Goal: Obtain resource: Download file/media

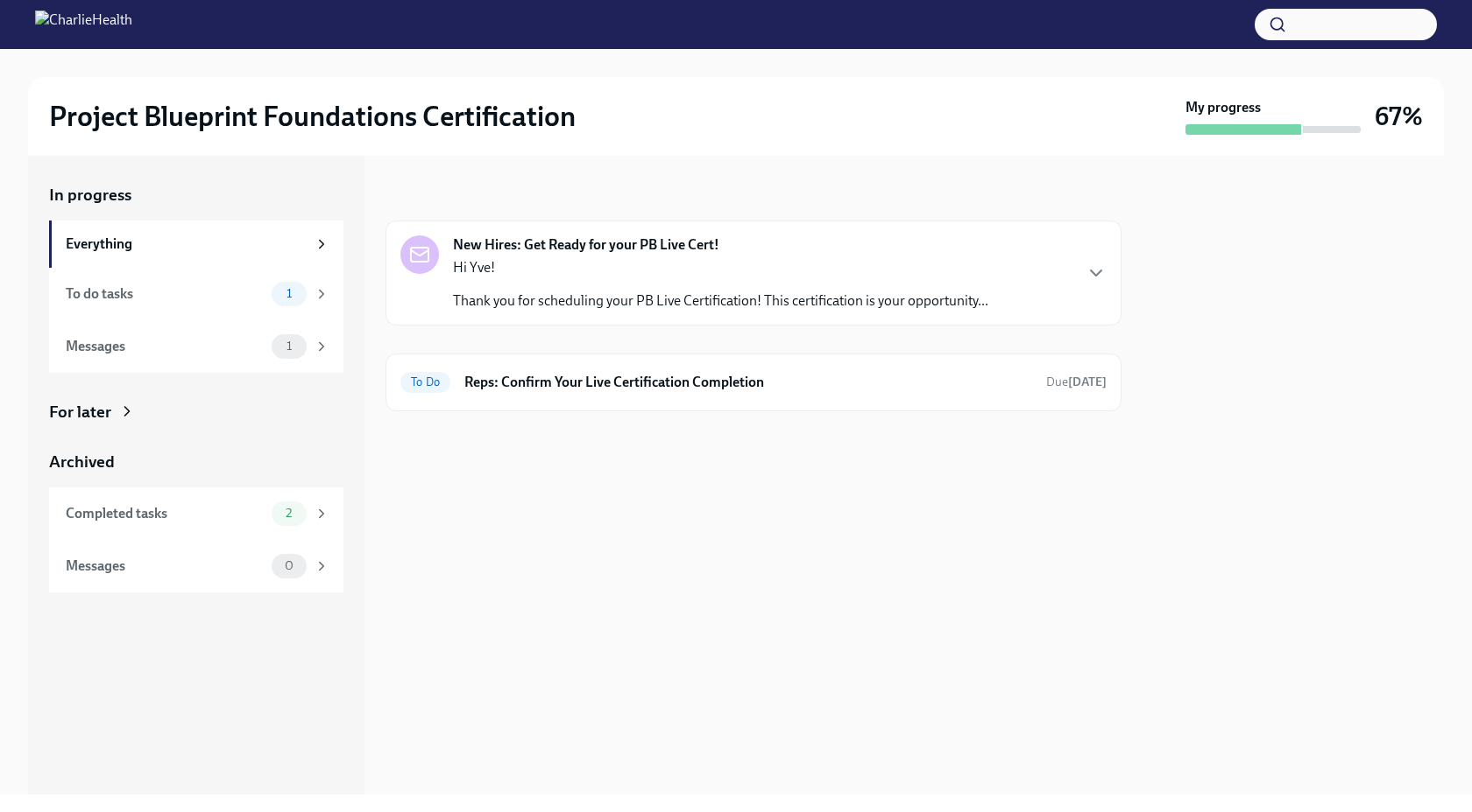
click at [553, 250] on strong "New Hires: Get Ready for your PB Live Cert!" at bounding box center [586, 245] width 267 height 20
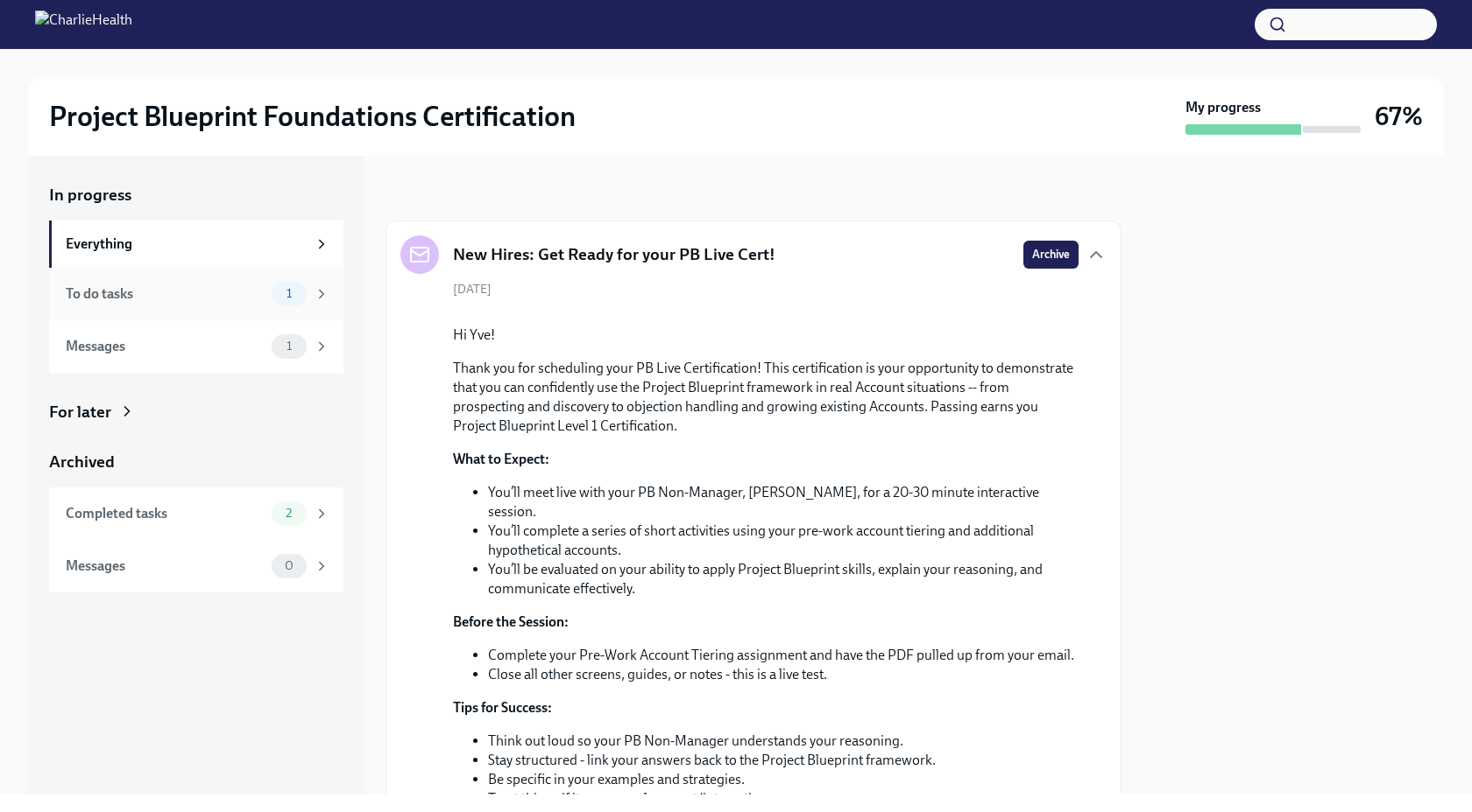
click at [104, 308] on div "To do tasks 1" at bounding box center [196, 294] width 294 height 52
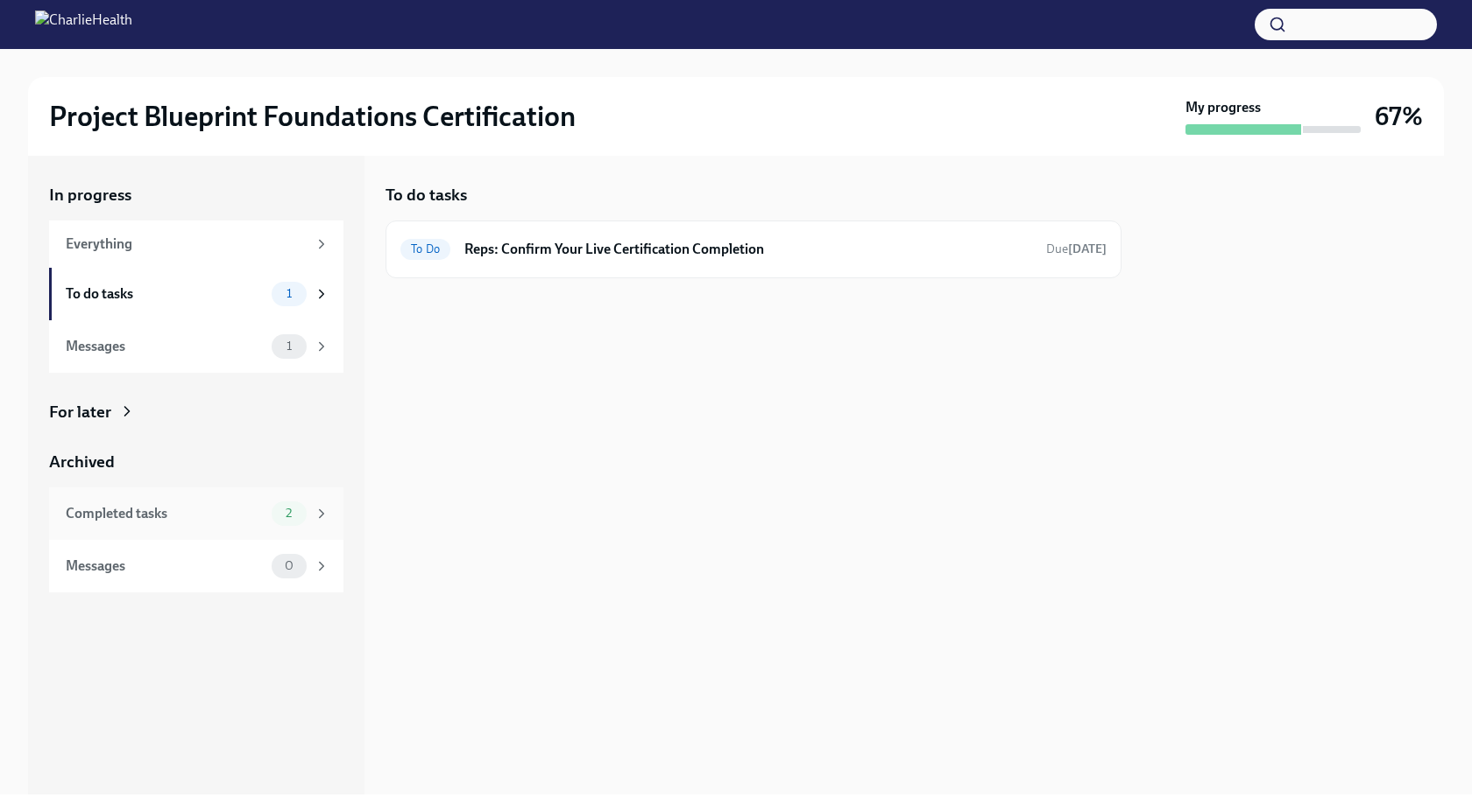
click at [181, 511] on div "Completed tasks" at bounding box center [165, 514] width 199 height 20
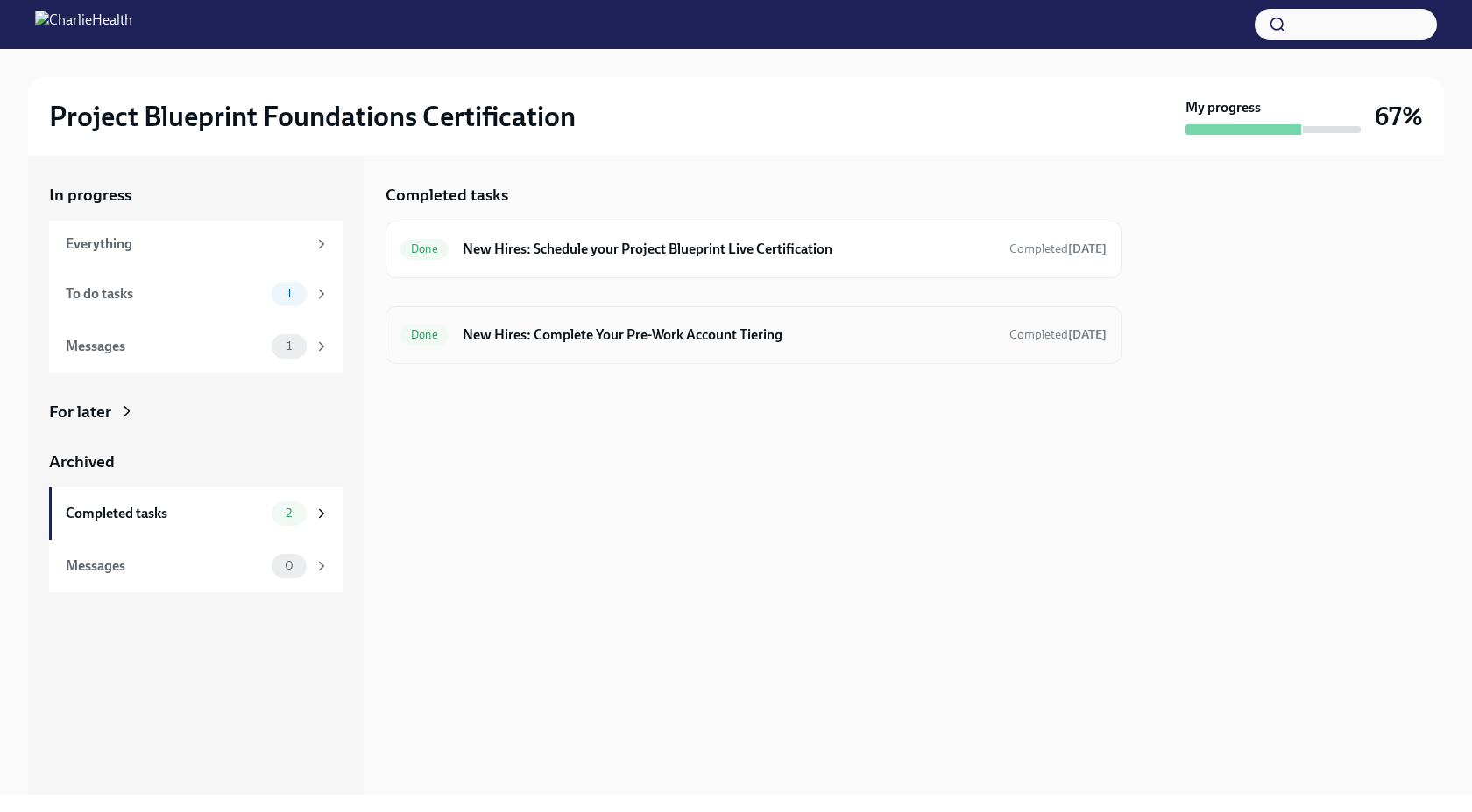
click at [524, 340] on h6 "New Hires: Complete Your Pre-Work Account Tiering" at bounding box center [728, 336] width 532 height 20
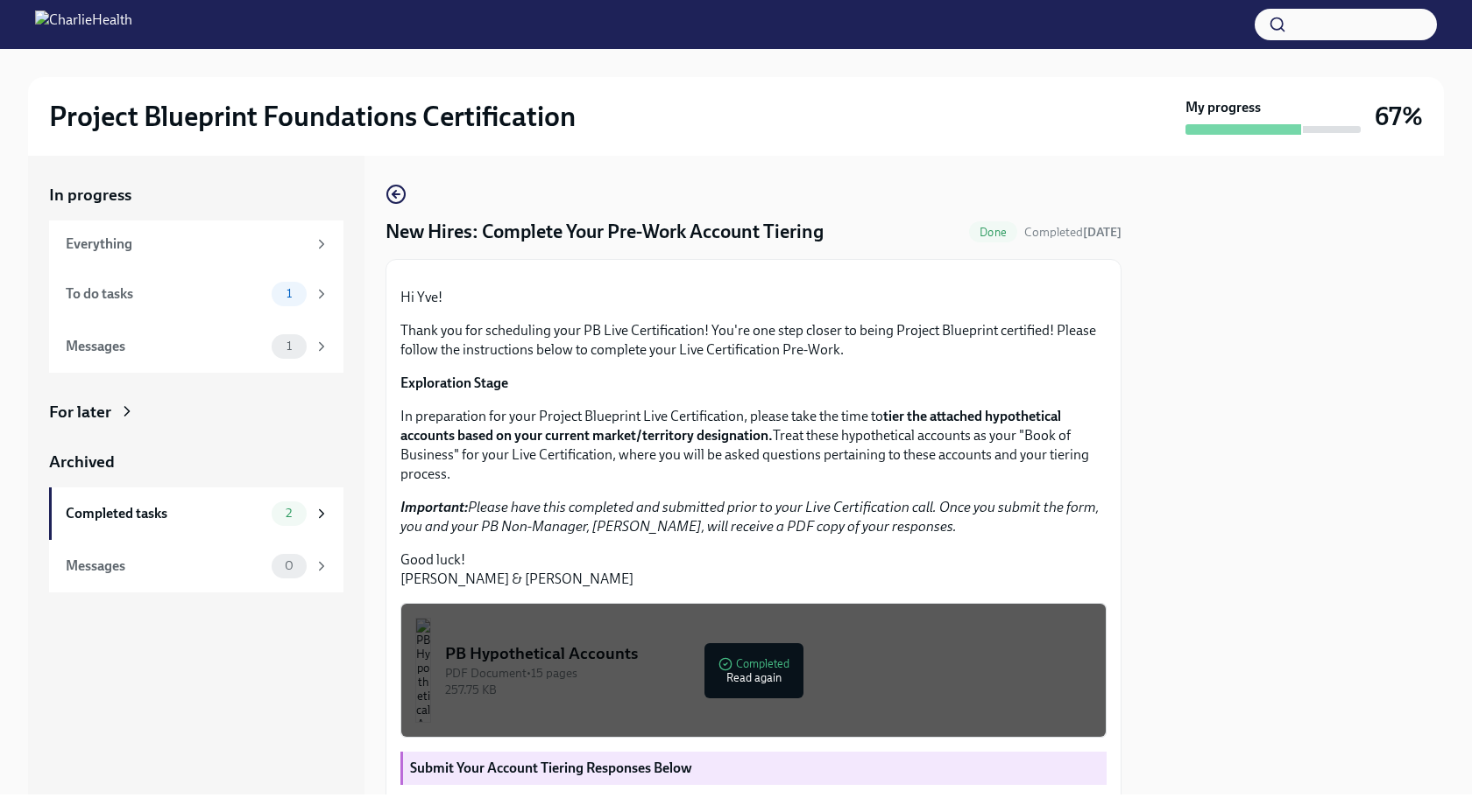
scroll to position [334, 0]
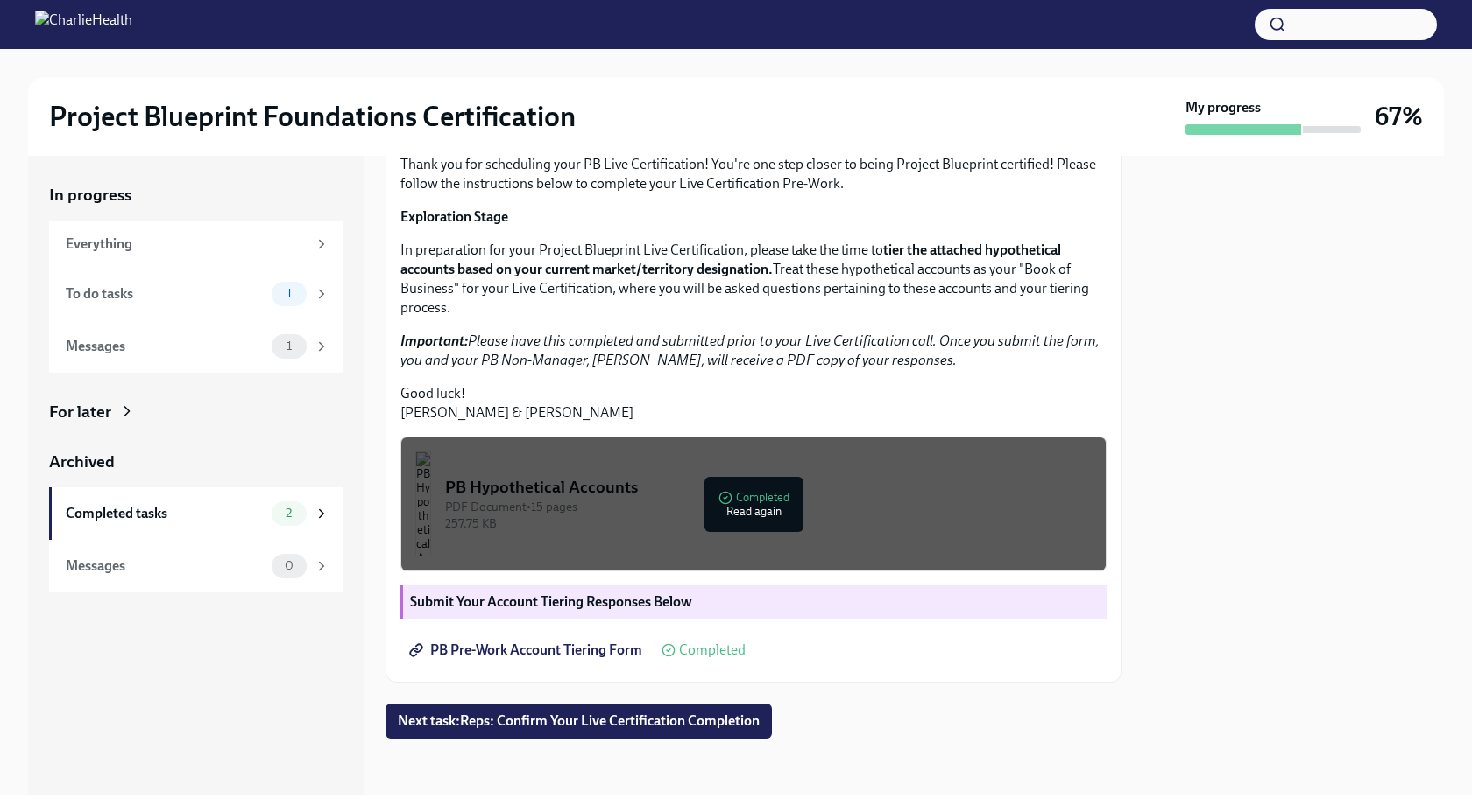
click at [744, 507] on div "PDF Document • 15 pages" at bounding box center [768, 507] width 646 height 17
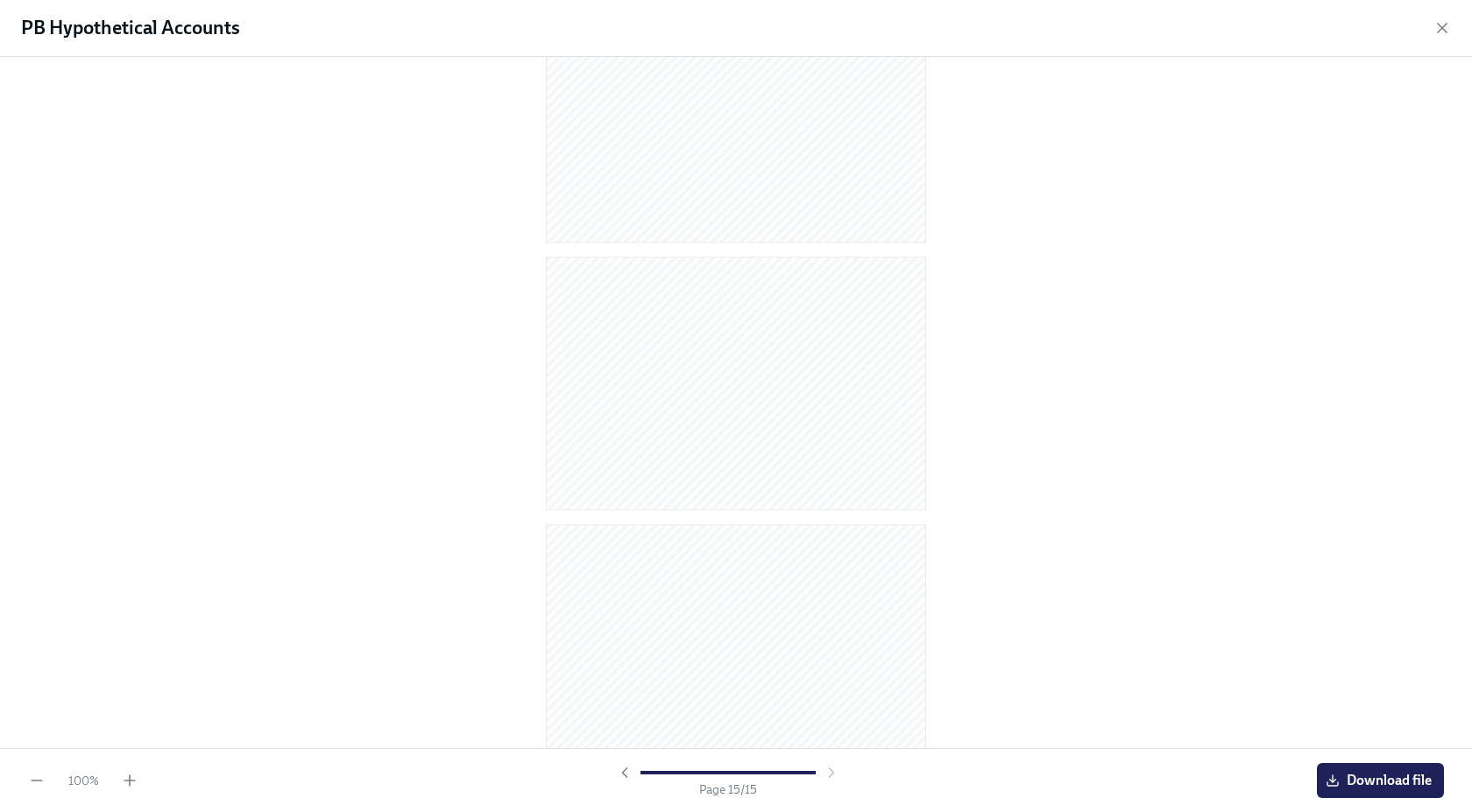
scroll to position [3336, 0]
click at [1335, 791] on button "Download file" at bounding box center [1380, 780] width 127 height 35
